Goal: Task Accomplishment & Management: Manage account settings

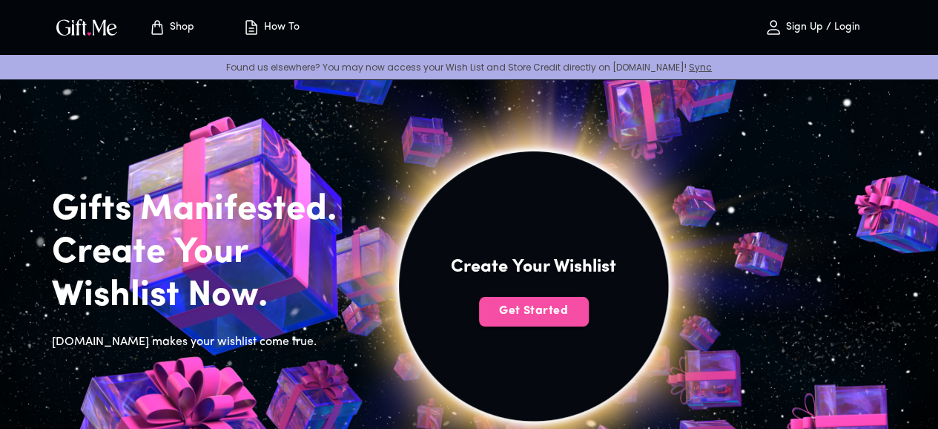
click at [589, 326] on button "Get Started" at bounding box center [534, 312] width 110 height 30
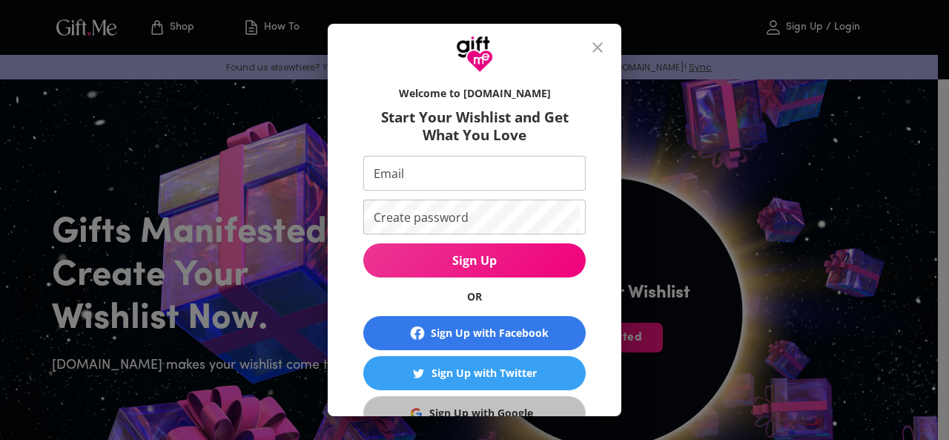
click at [482, 401] on button "Sign Up with Google" at bounding box center [474, 413] width 222 height 34
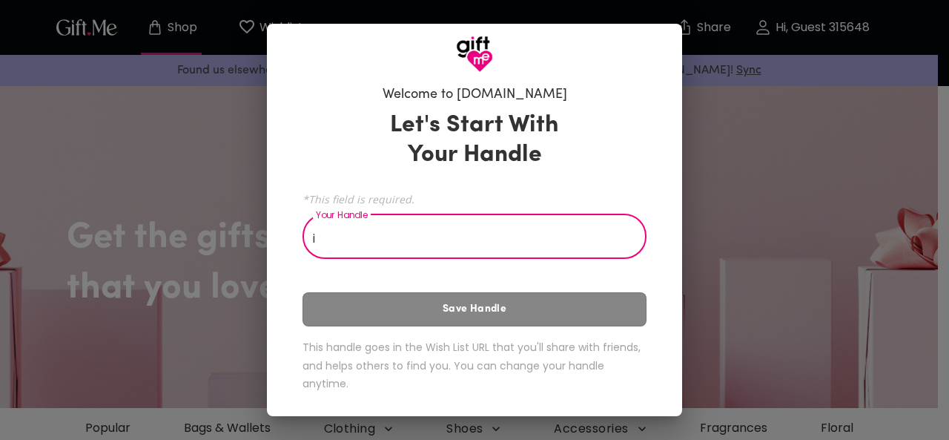
type input "i"
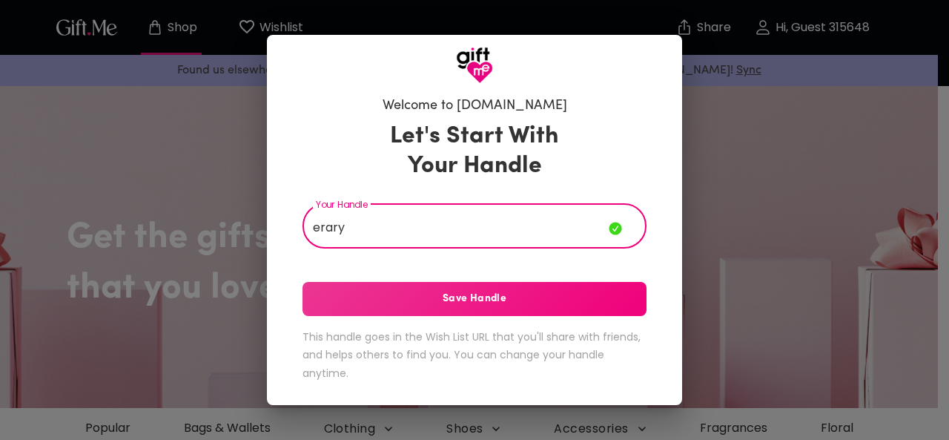
type input "erary"
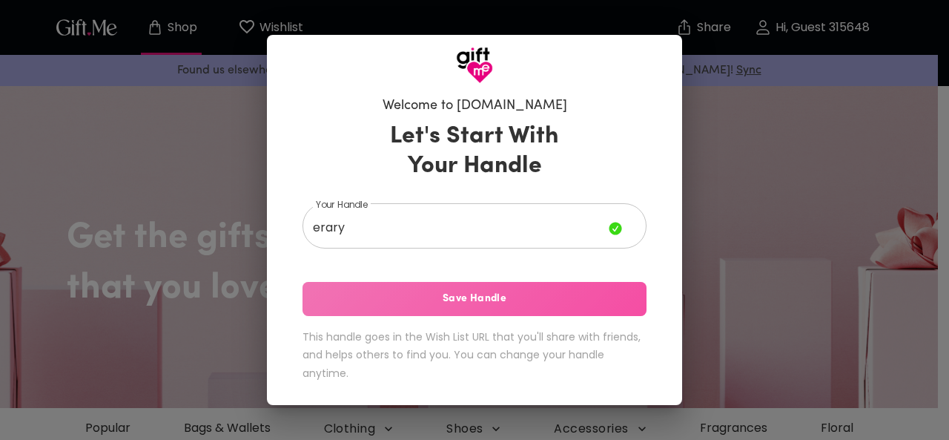
click at [556, 305] on span "Save Handle" at bounding box center [475, 299] width 344 height 16
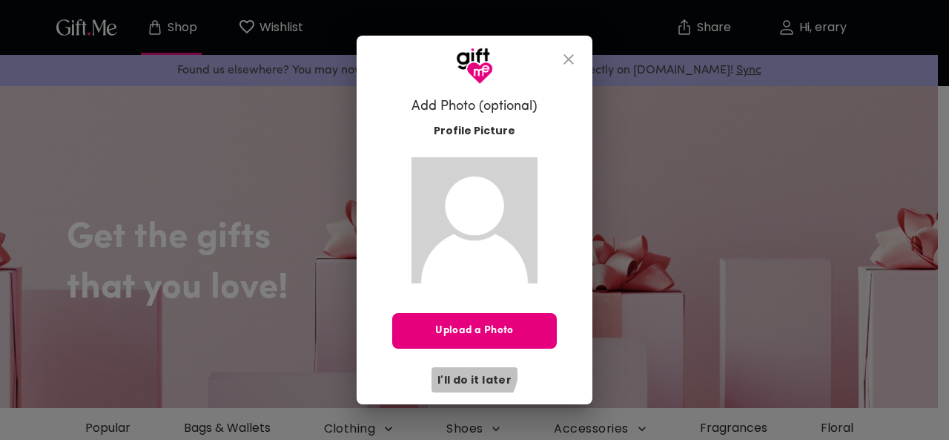
click at [472, 370] on button "I'll do it later" at bounding box center [475, 379] width 86 height 25
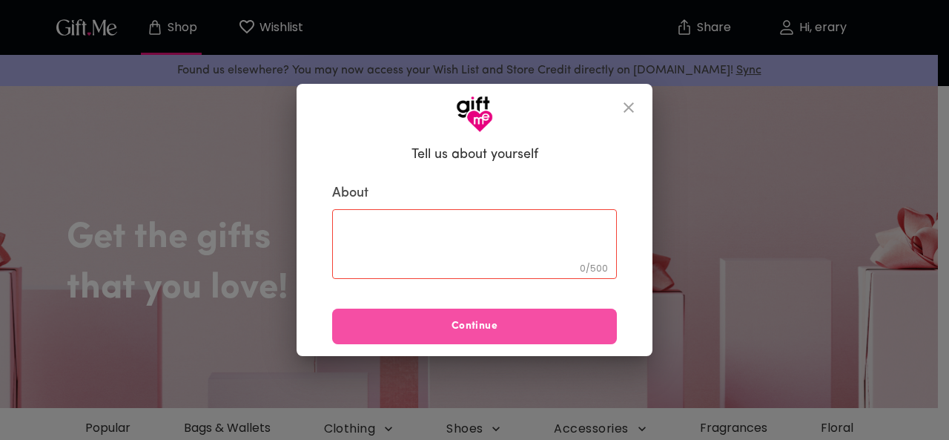
click at [488, 332] on span "Continue" at bounding box center [474, 326] width 285 height 16
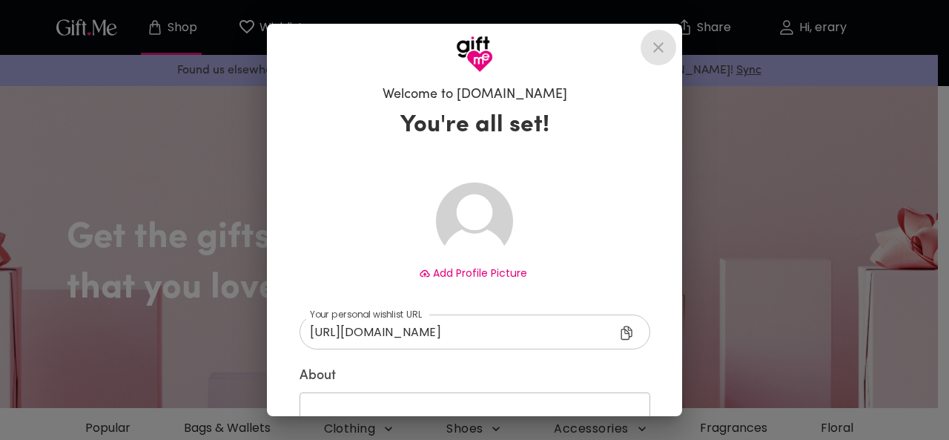
click at [657, 52] on icon "close" at bounding box center [659, 48] width 18 height 18
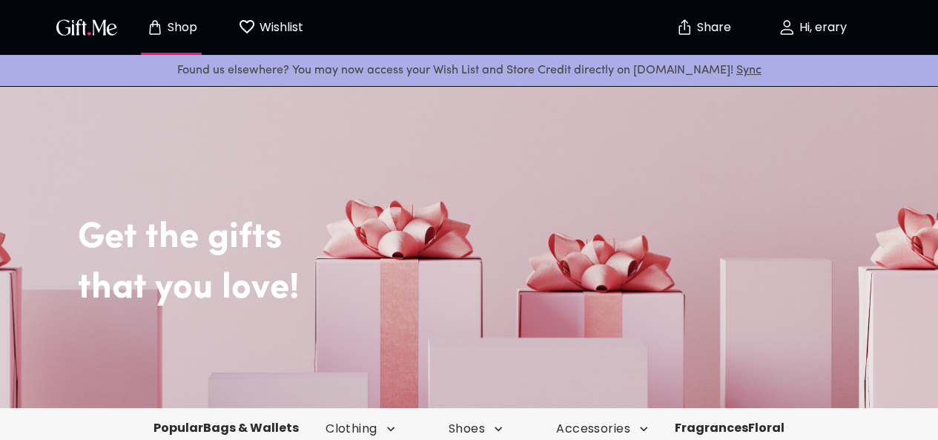
click at [853, 173] on h2 "Get the gifts" at bounding box center [502, 215] width 849 height 87
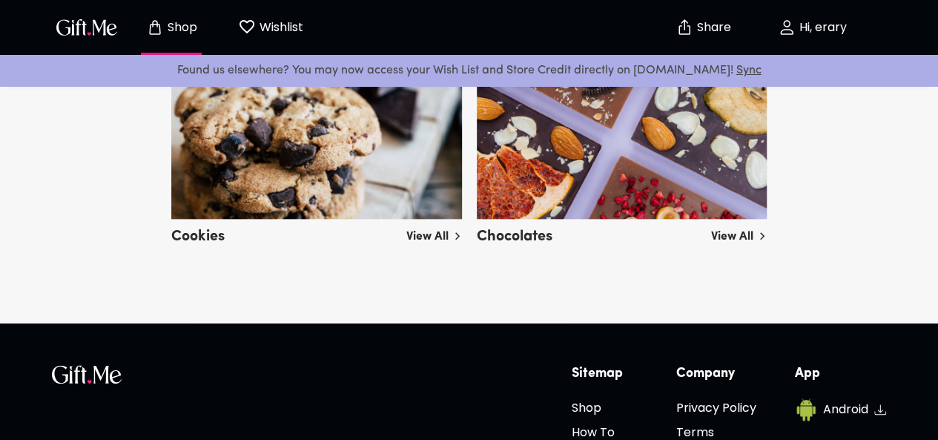
scroll to position [3656, 0]
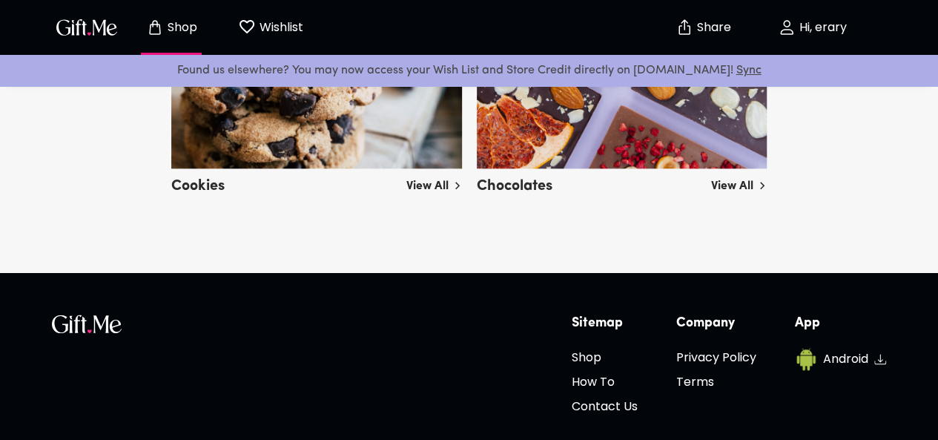
drag, startPoint x: 927, startPoint y: 291, endPoint x: 757, endPoint y: 293, distance: 169.8
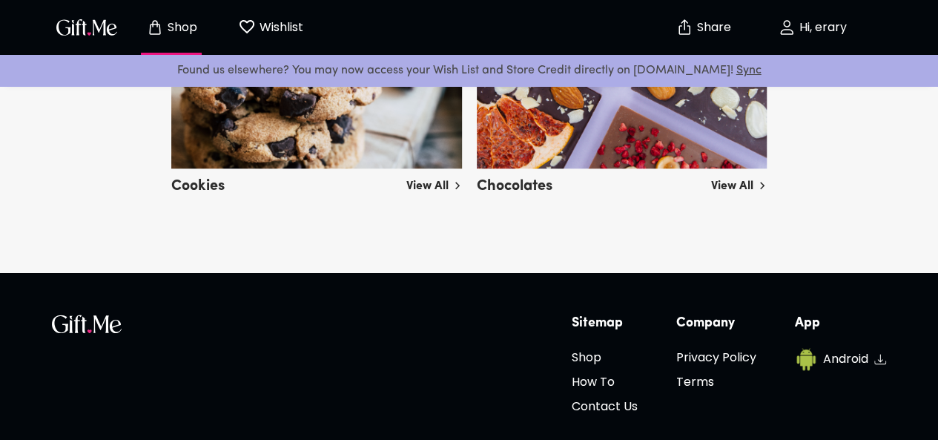
click at [252, 26] on icon "Wishlist page" at bounding box center [246, 26] width 15 height 13
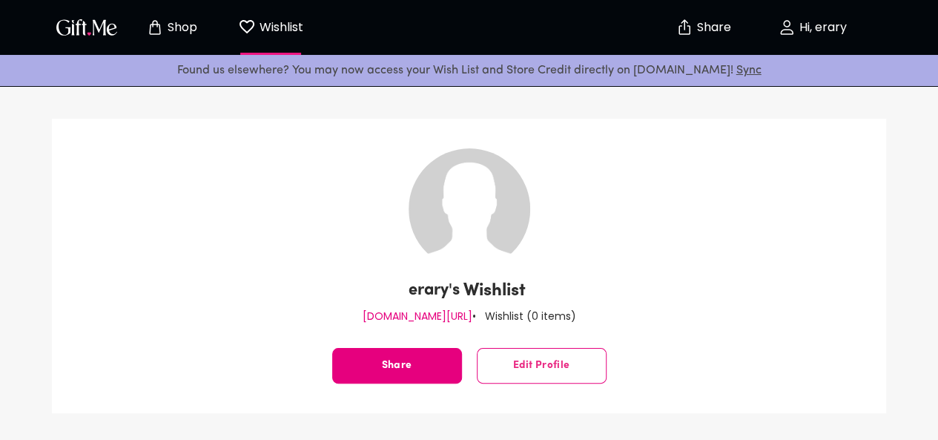
click at [99, 30] on img "button" at bounding box center [86, 27] width 67 height 22
